Goal: Find specific page/section: Find specific page/section

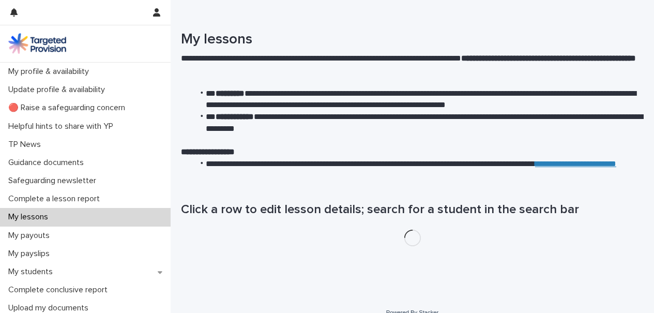
click at [84, 220] on div "My lessons" at bounding box center [85, 217] width 171 height 18
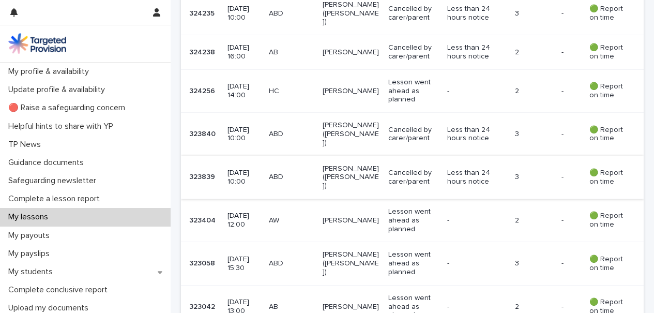
scroll to position [760, 0]
click at [362, 84] on td "[PERSON_NAME]" at bounding box center [351, 90] width 66 height 43
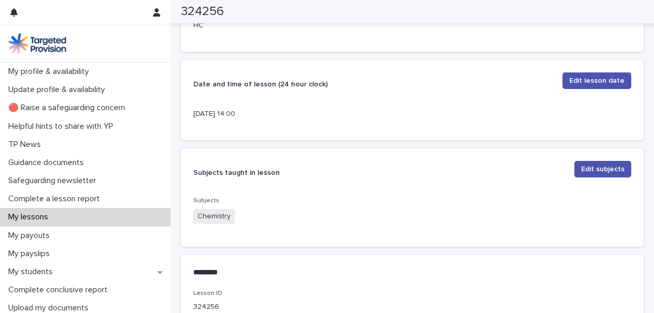
scroll to position [308, 0]
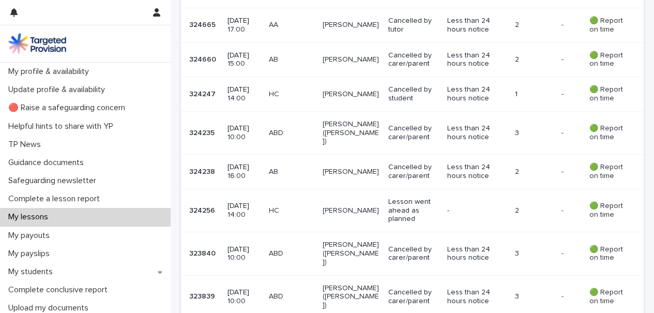
scroll to position [642, 0]
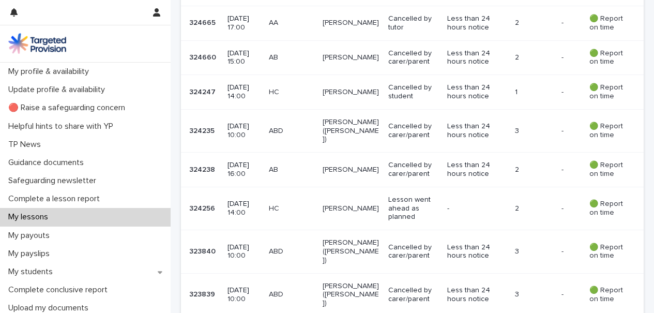
click at [319, 84] on td "HC" at bounding box center [292, 92] width 54 height 35
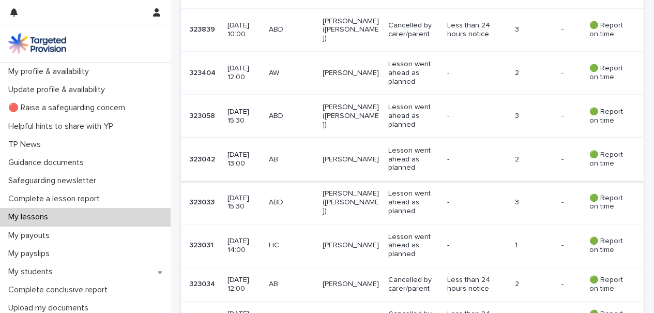
scroll to position [915, 0]
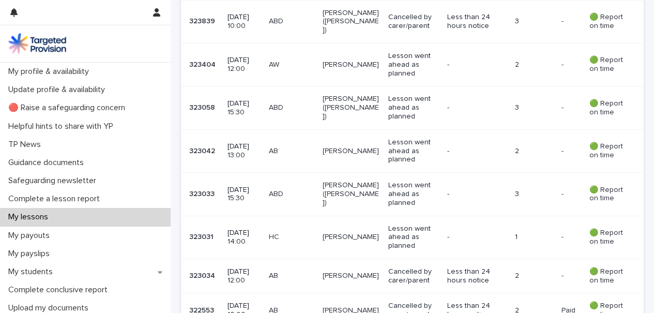
click at [370, 217] on td "[PERSON_NAME]" at bounding box center [351, 236] width 66 height 43
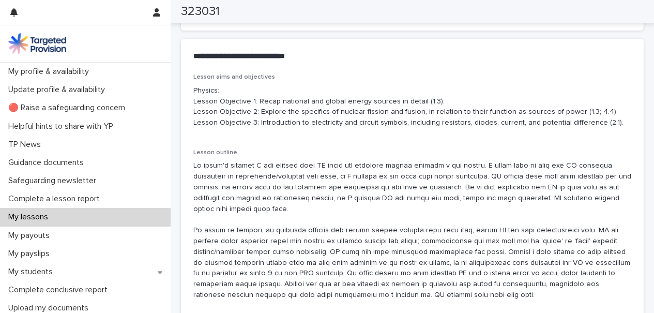
scroll to position [584, 0]
click at [451, 157] on div "Lesson outline" at bounding box center [412, 229] width 438 height 160
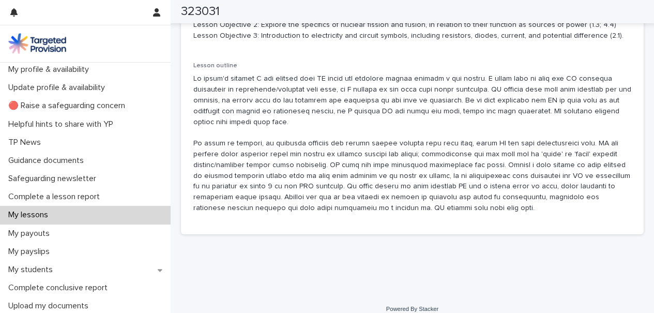
scroll to position [0, 0]
